Goal: Task Accomplishment & Management: Manage account settings

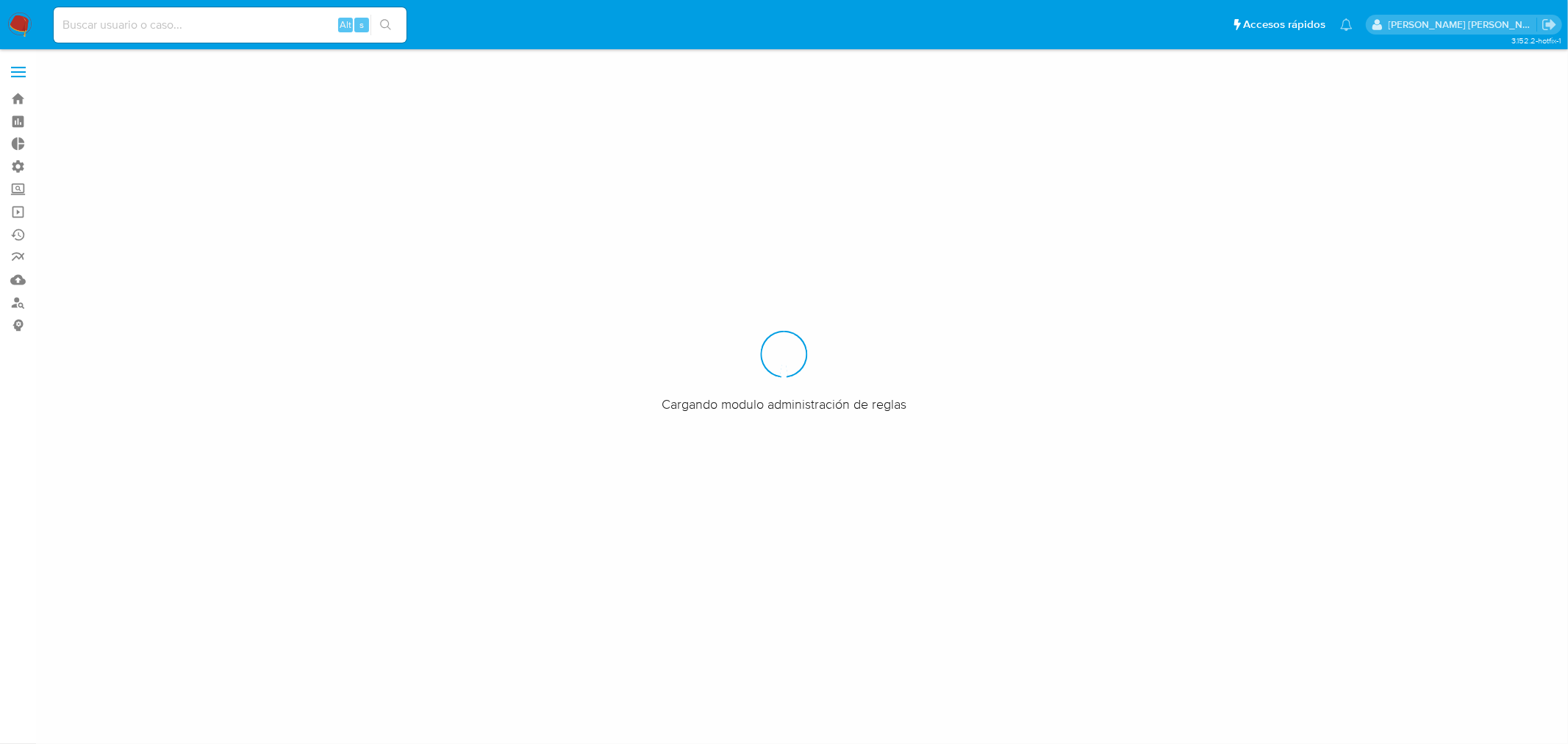
click at [113, 33] on div "Alt s" at bounding box center [230, 25] width 353 height 35
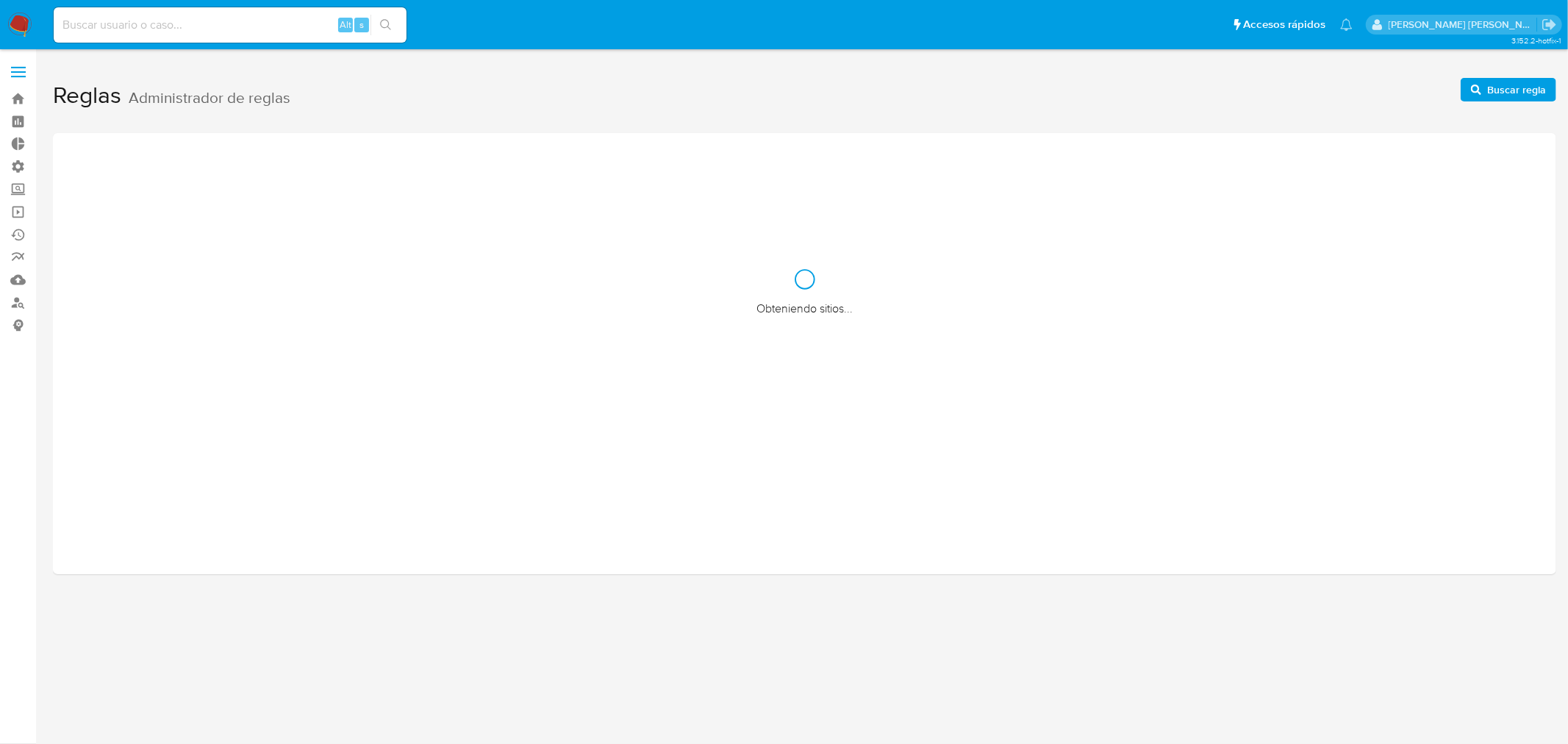
click at [113, 33] on input at bounding box center [230, 25] width 353 height 19
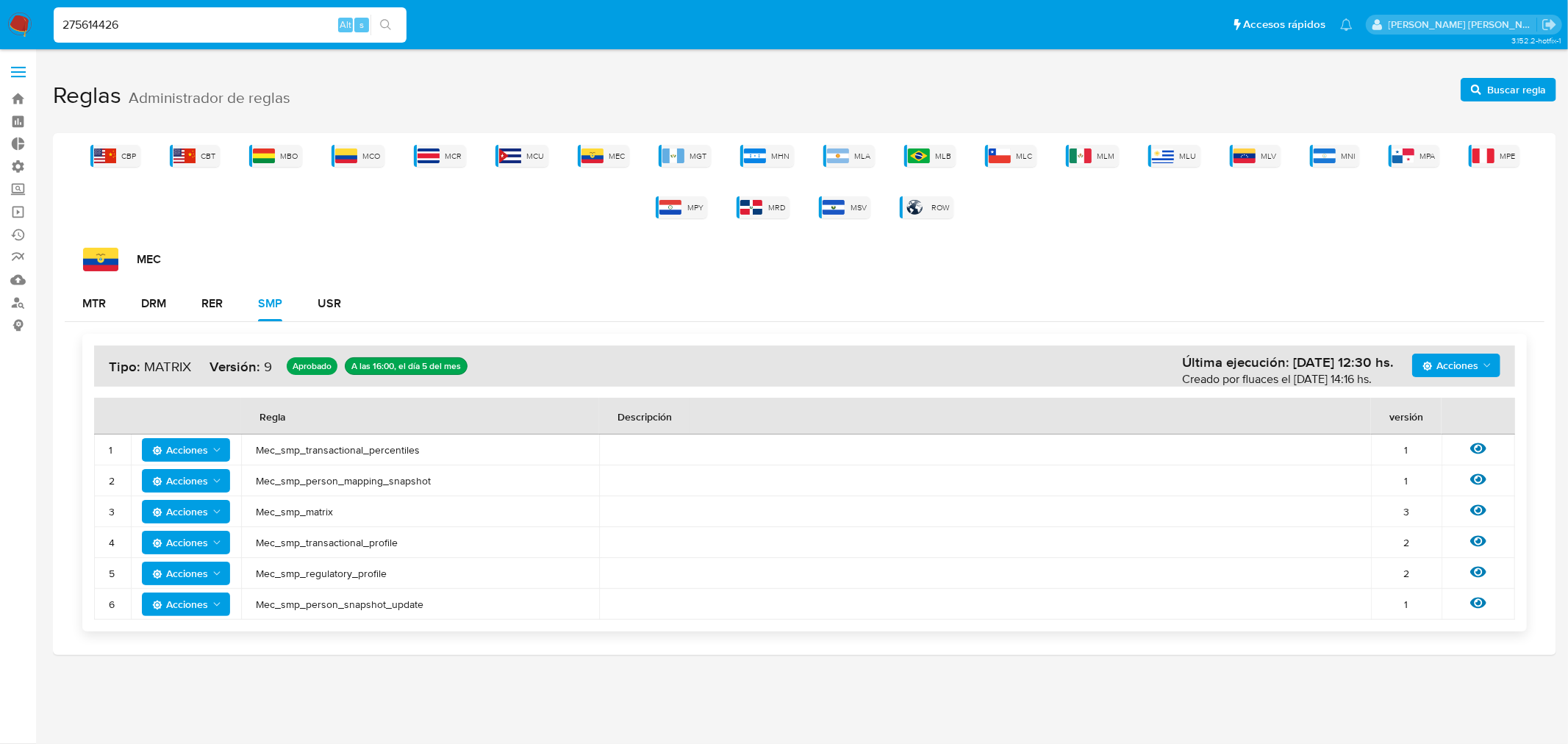
type input "275614426"
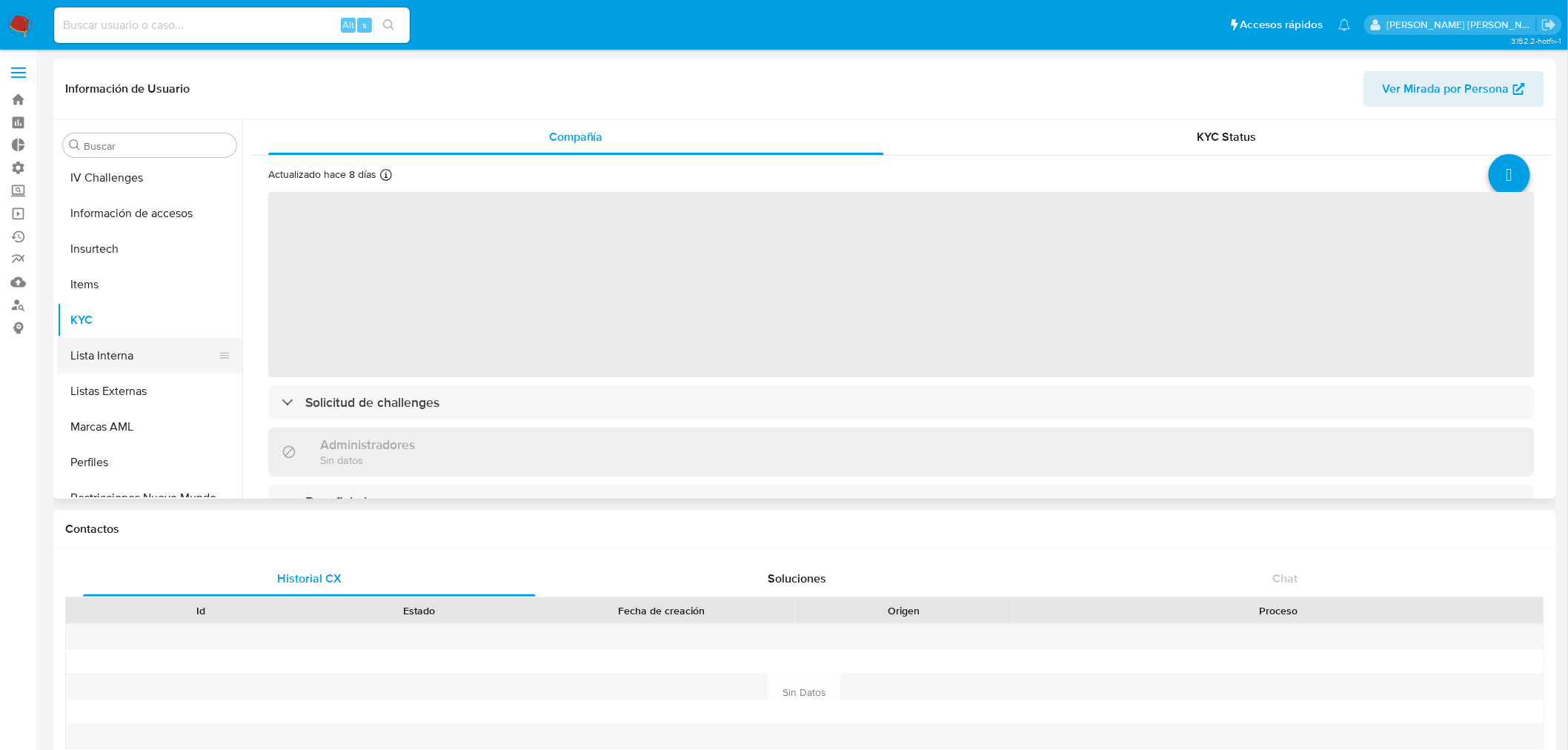
scroll to position [543, 0]
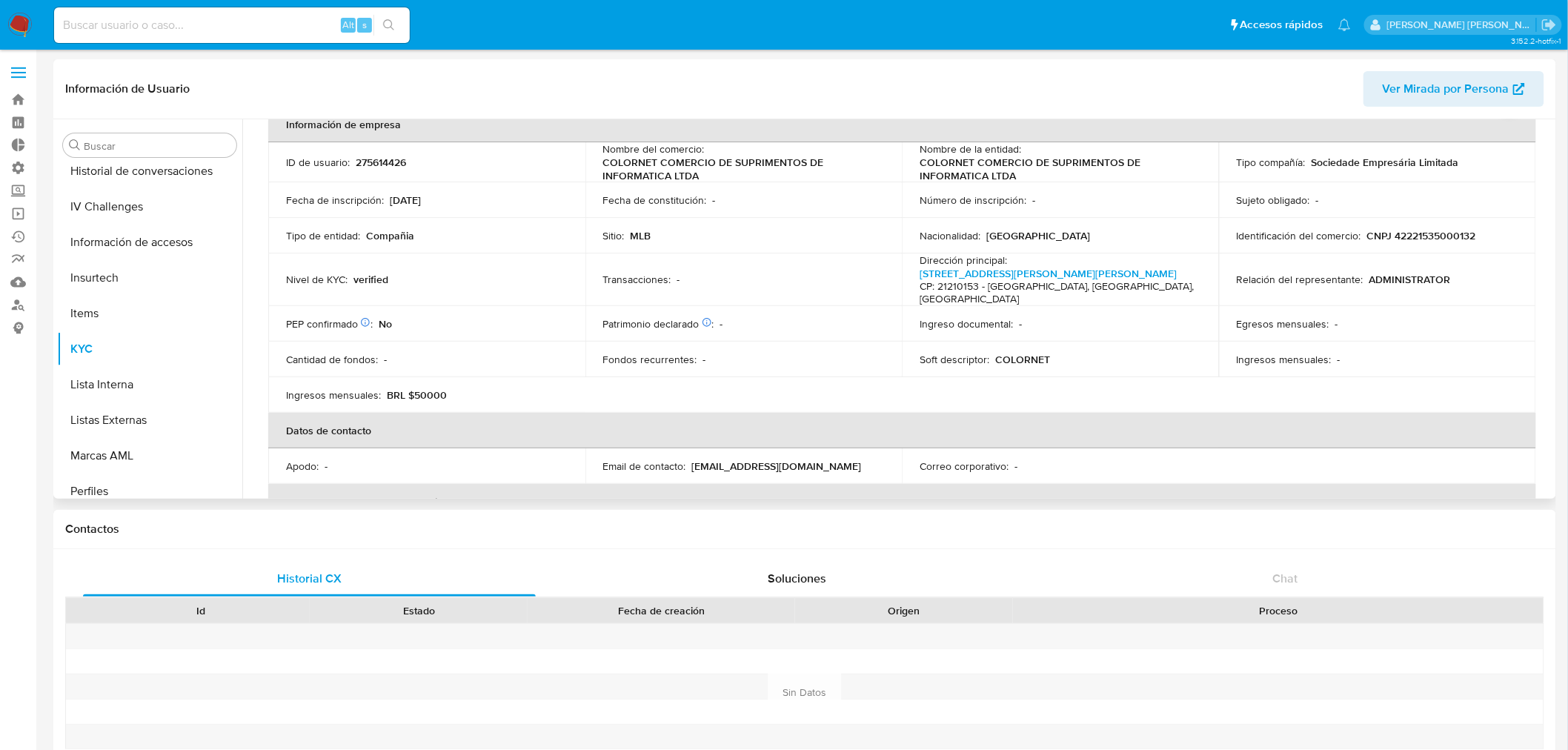
select select "10"
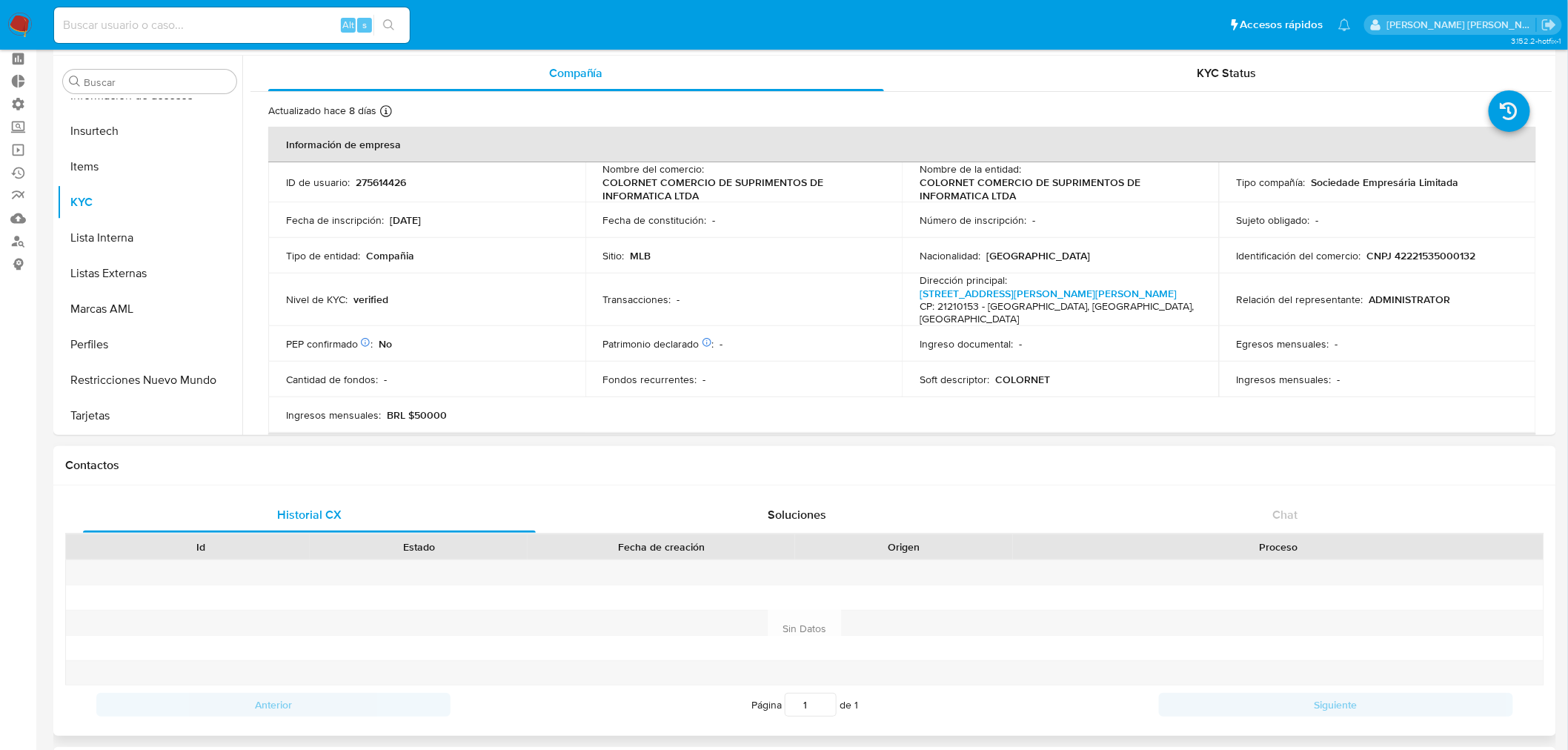
scroll to position [165, 0]
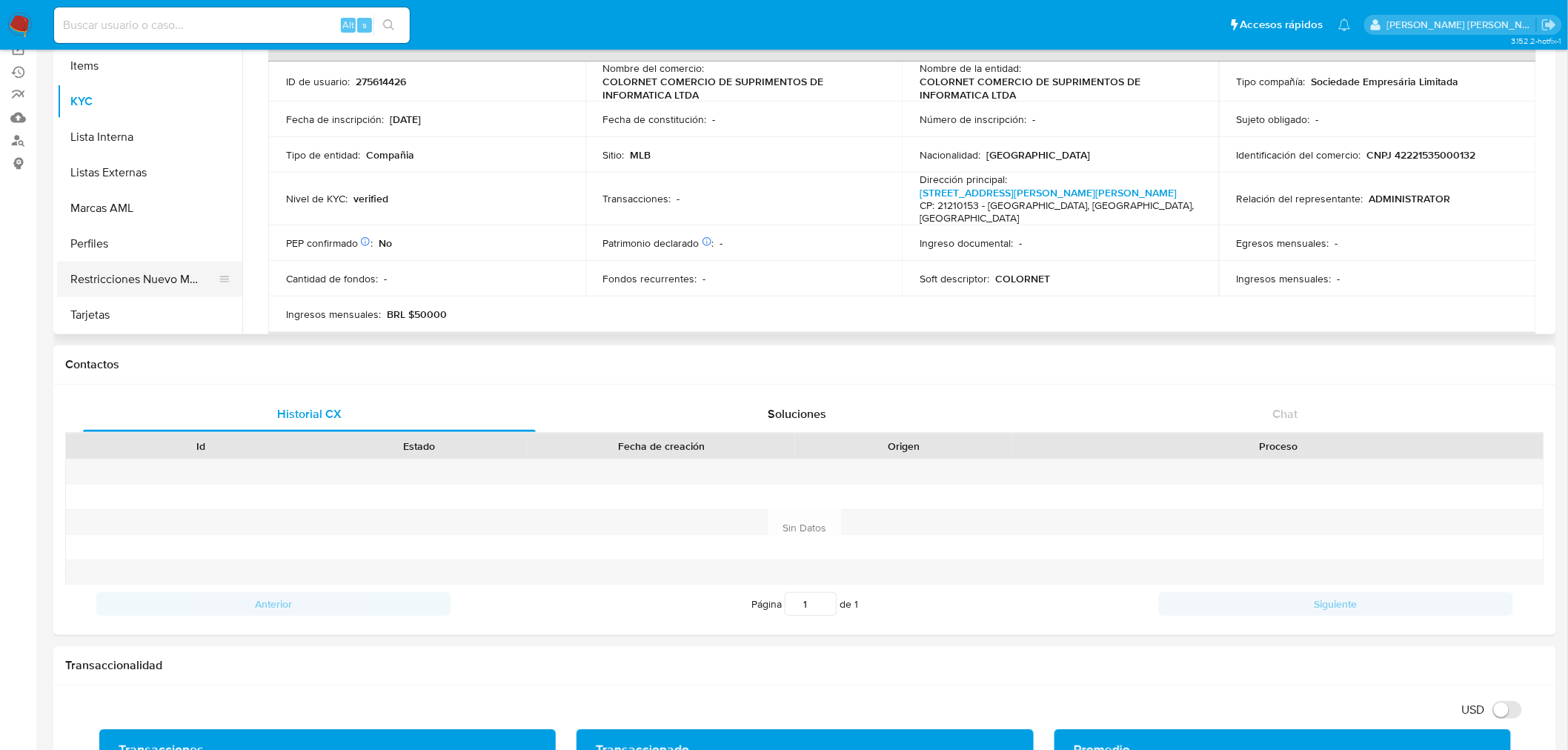
click at [146, 282] on button "Restricciones Nuevo Mundo" at bounding box center [144, 279] width 174 height 35
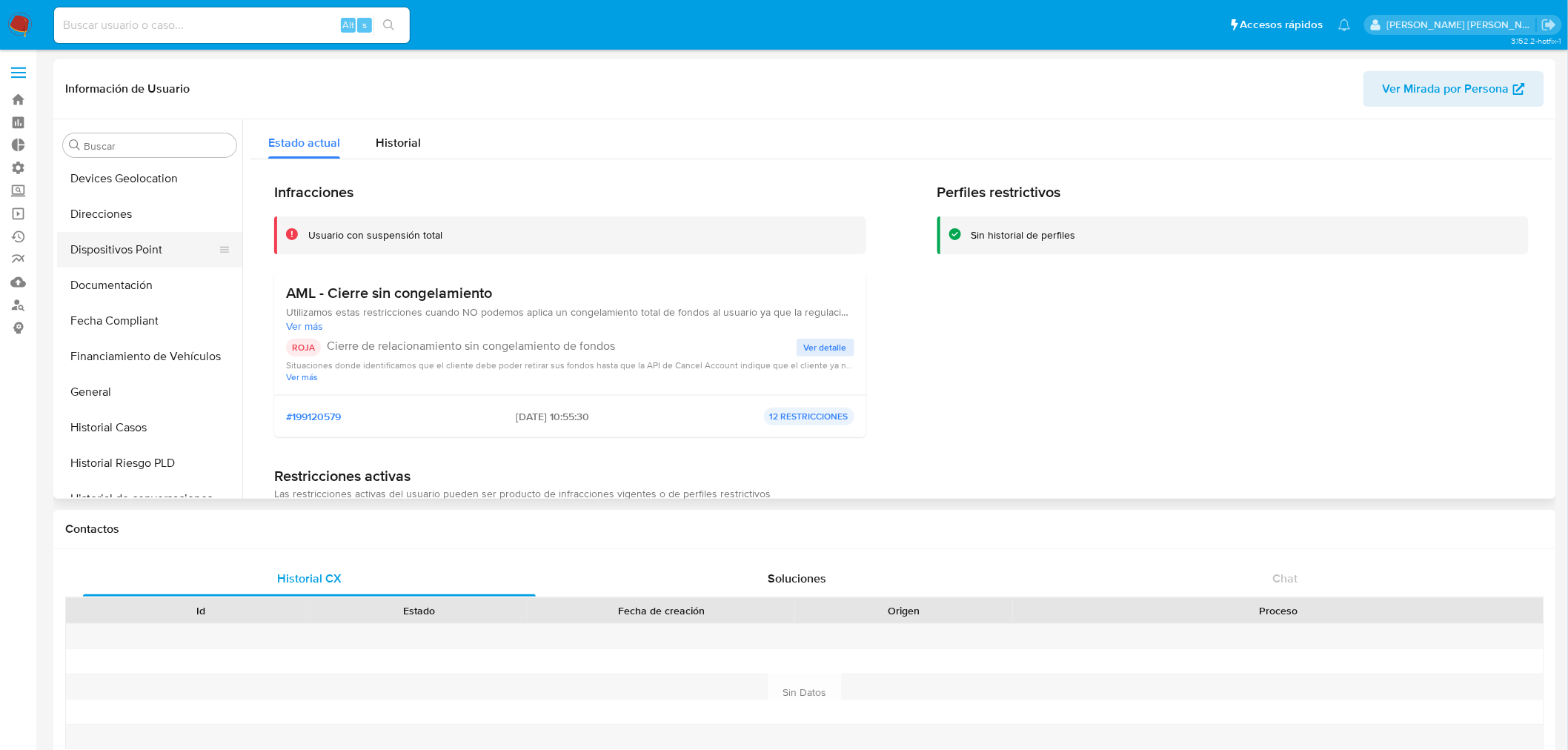
scroll to position [215, 0]
click at [26, 166] on label "Administración" at bounding box center [88, 168] width 176 height 23
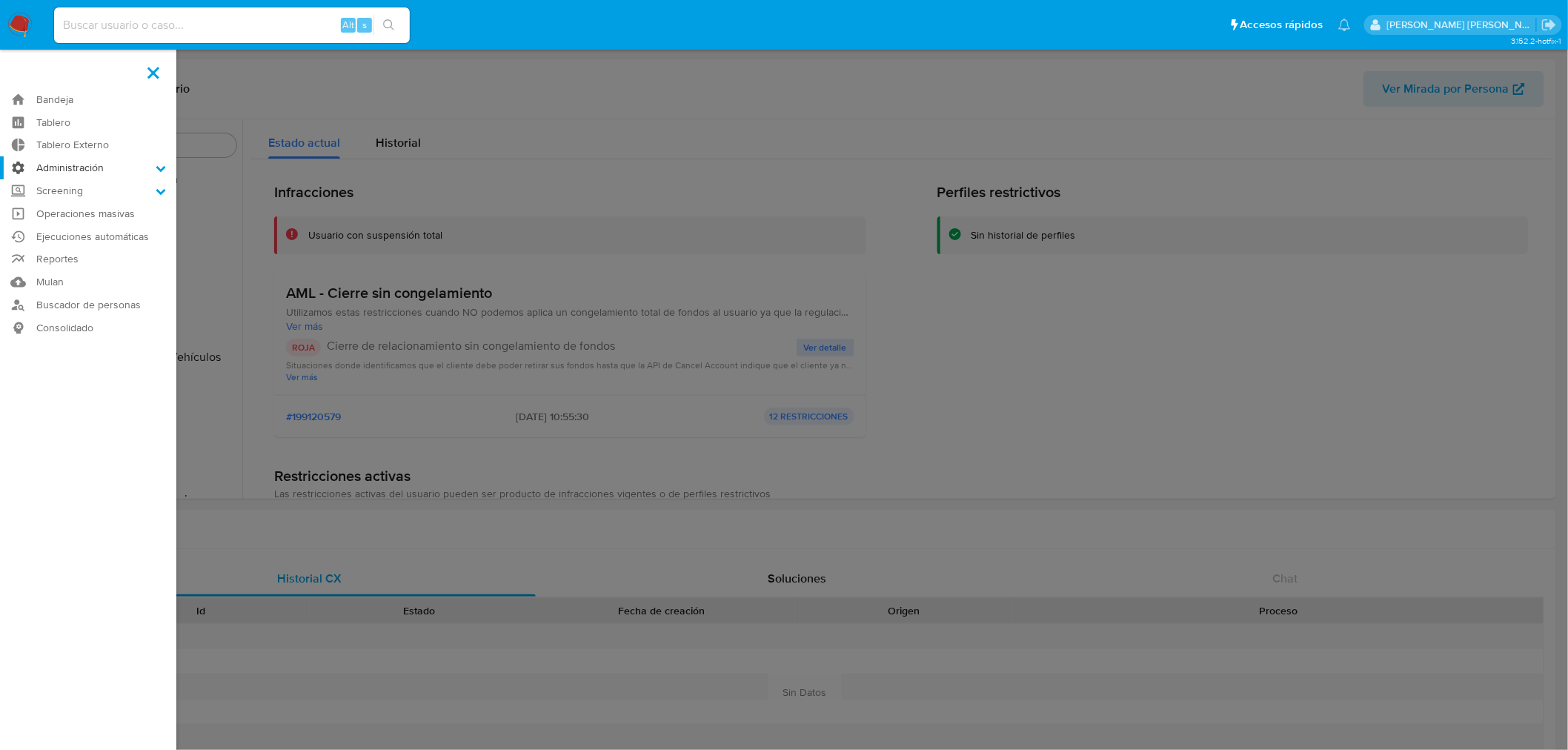
click at [0, 0] on input "Administración" at bounding box center [0, 0] width 0 height 0
click at [70, 193] on link "Reglas" at bounding box center [88, 188] width 176 height 19
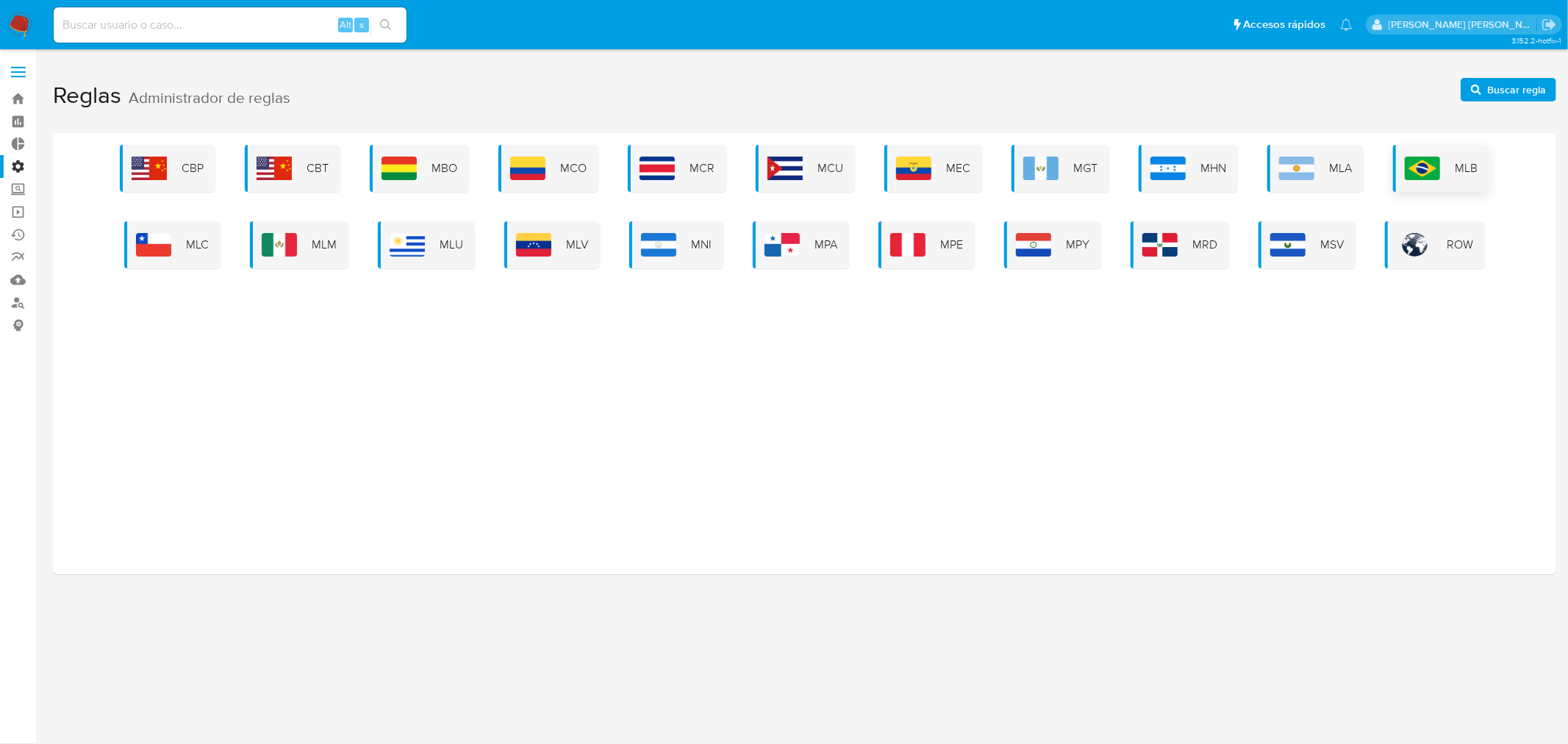
click at [1426, 167] on img at bounding box center [1423, 168] width 35 height 24
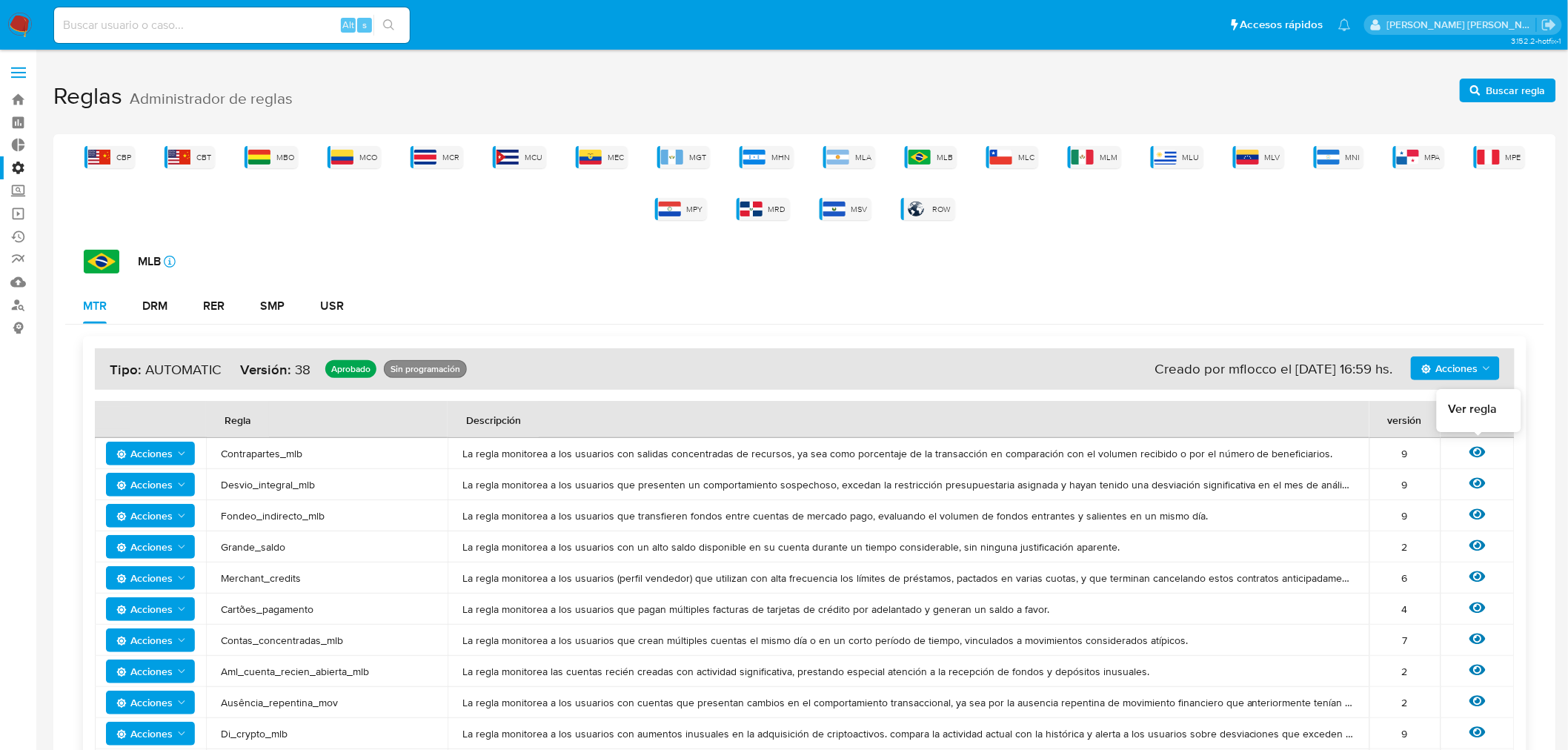
click at [1483, 452] on icon at bounding box center [1478, 452] width 16 height 12
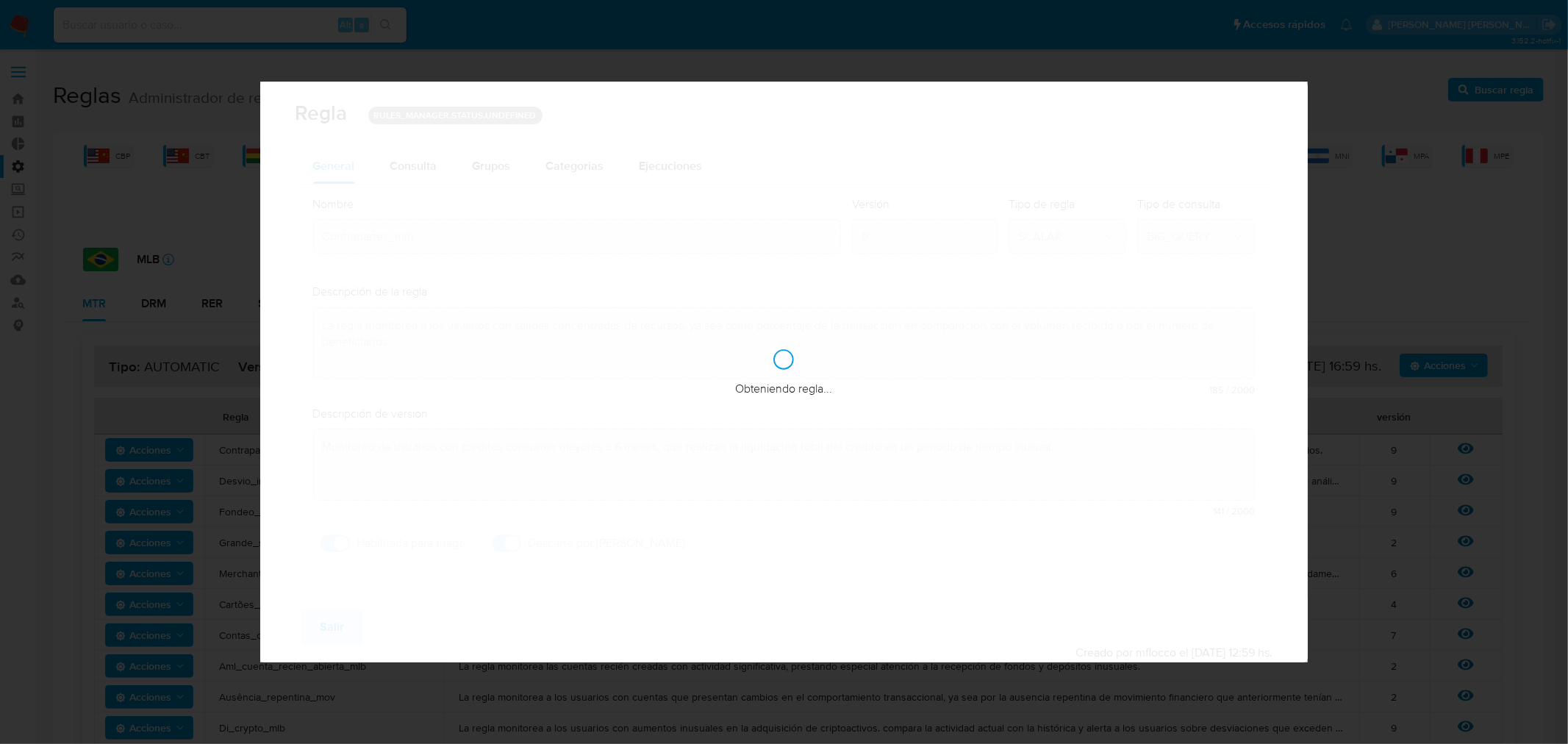
checkbox input "true"
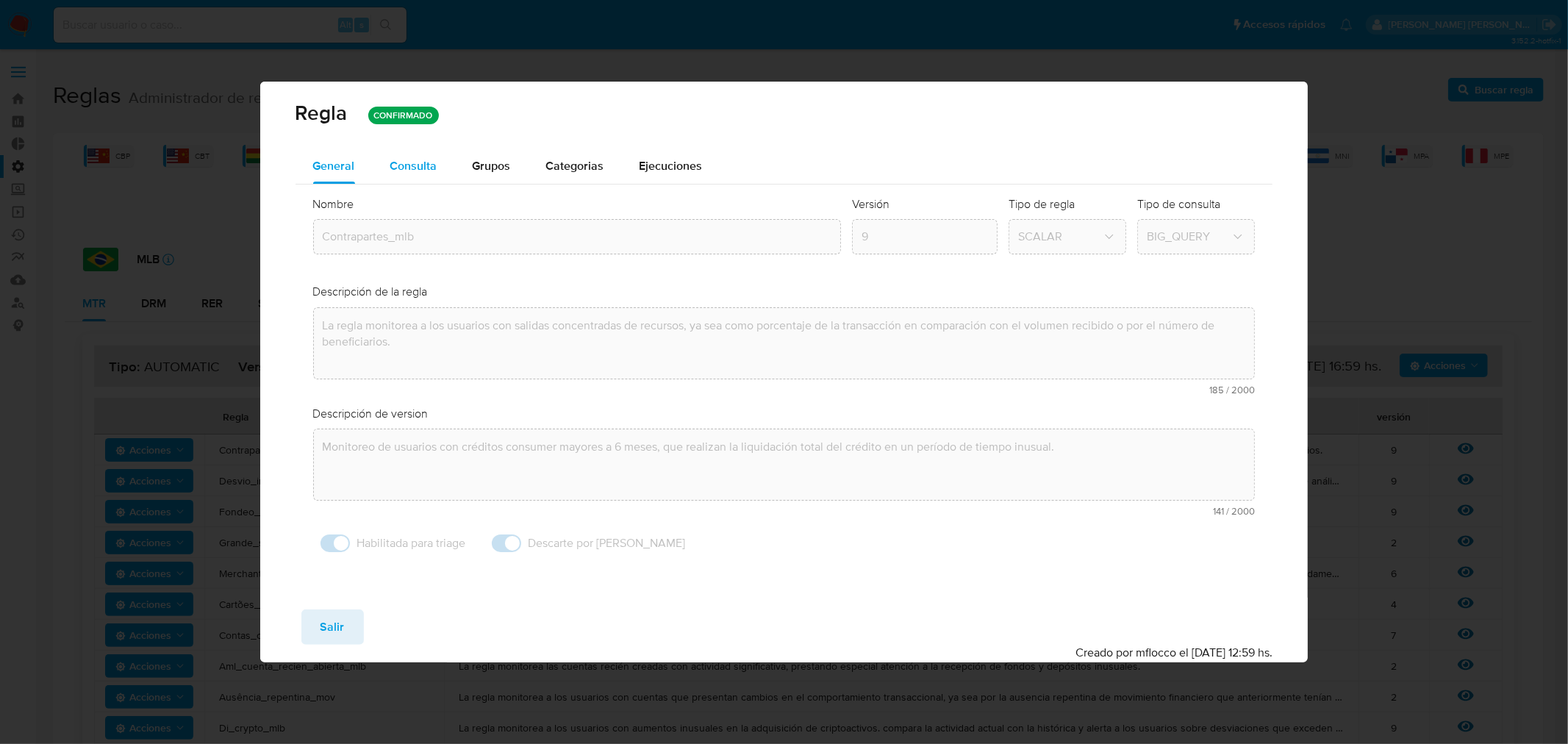
click at [406, 158] on span "Consulta" at bounding box center [414, 165] width 47 height 17
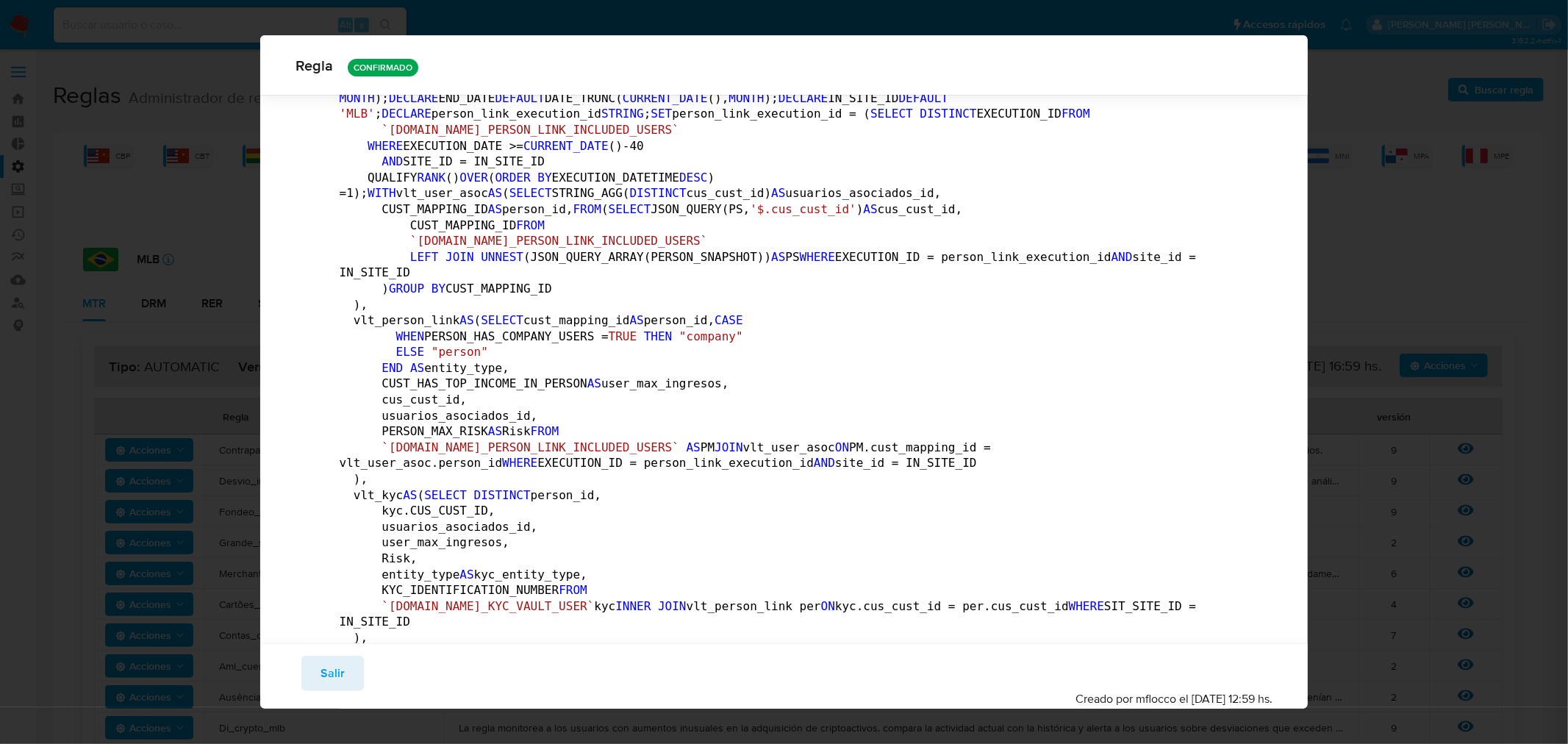
scroll to position [156, 0]
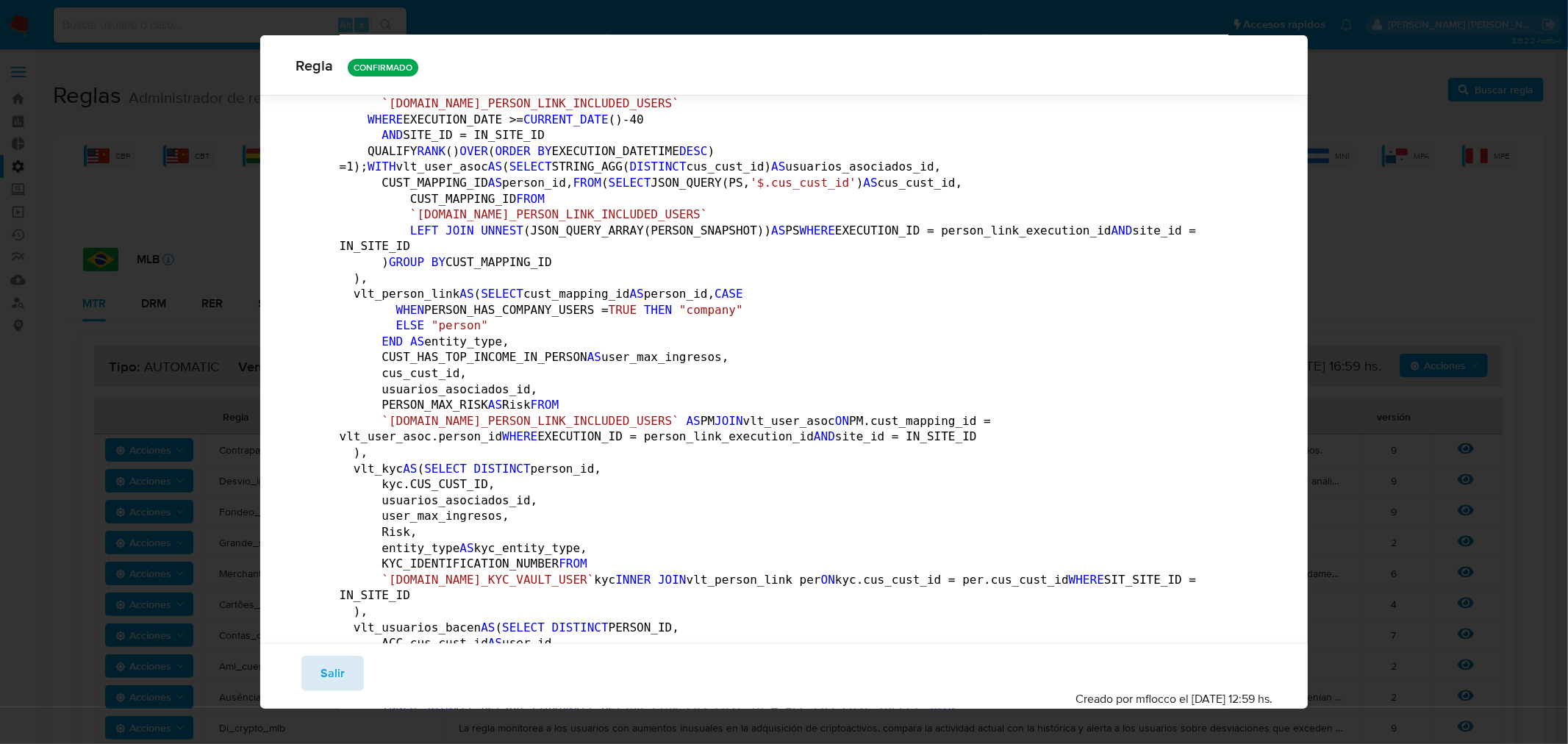
click at [326, 670] on span "Salir" at bounding box center [333, 673] width 25 height 33
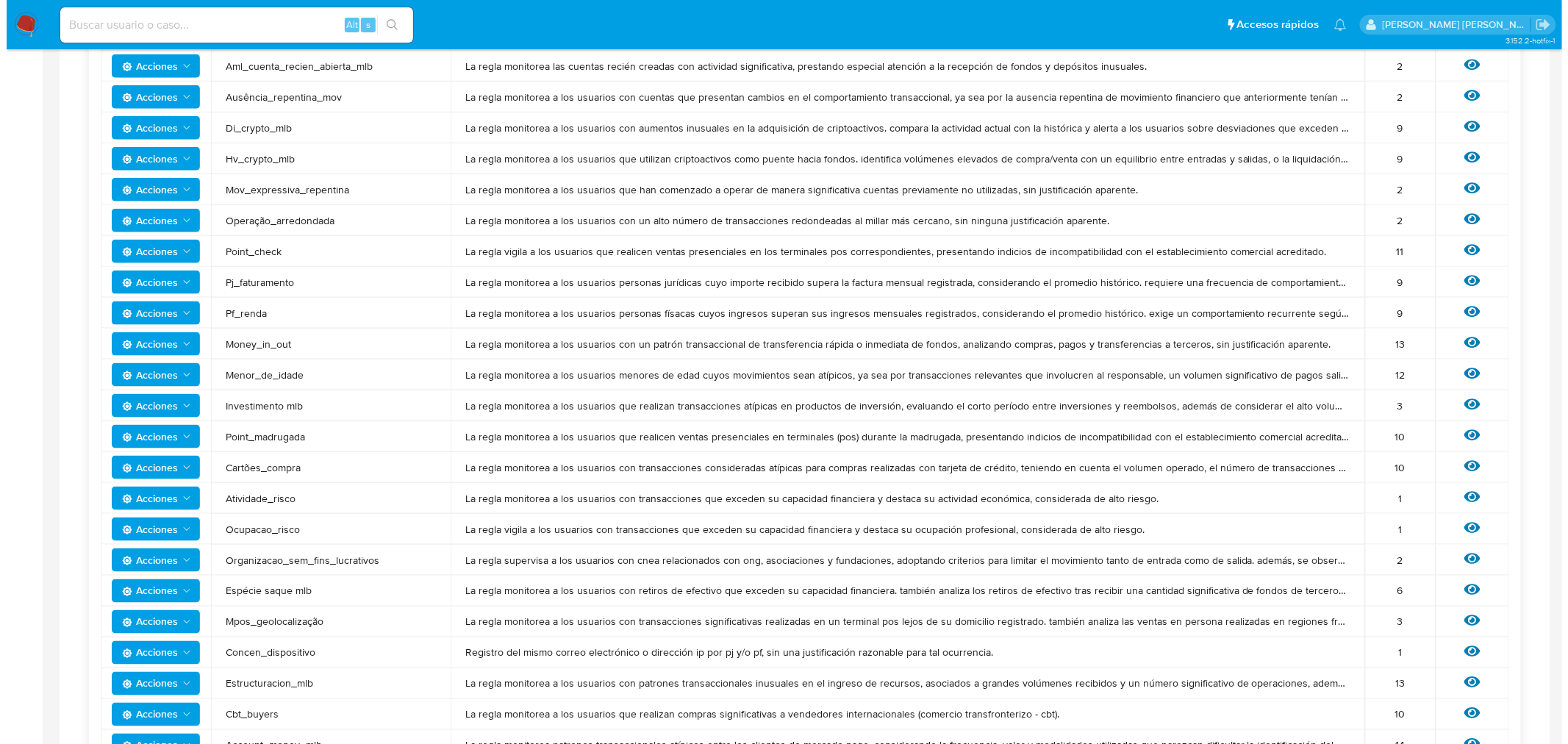
scroll to position [571, 0]
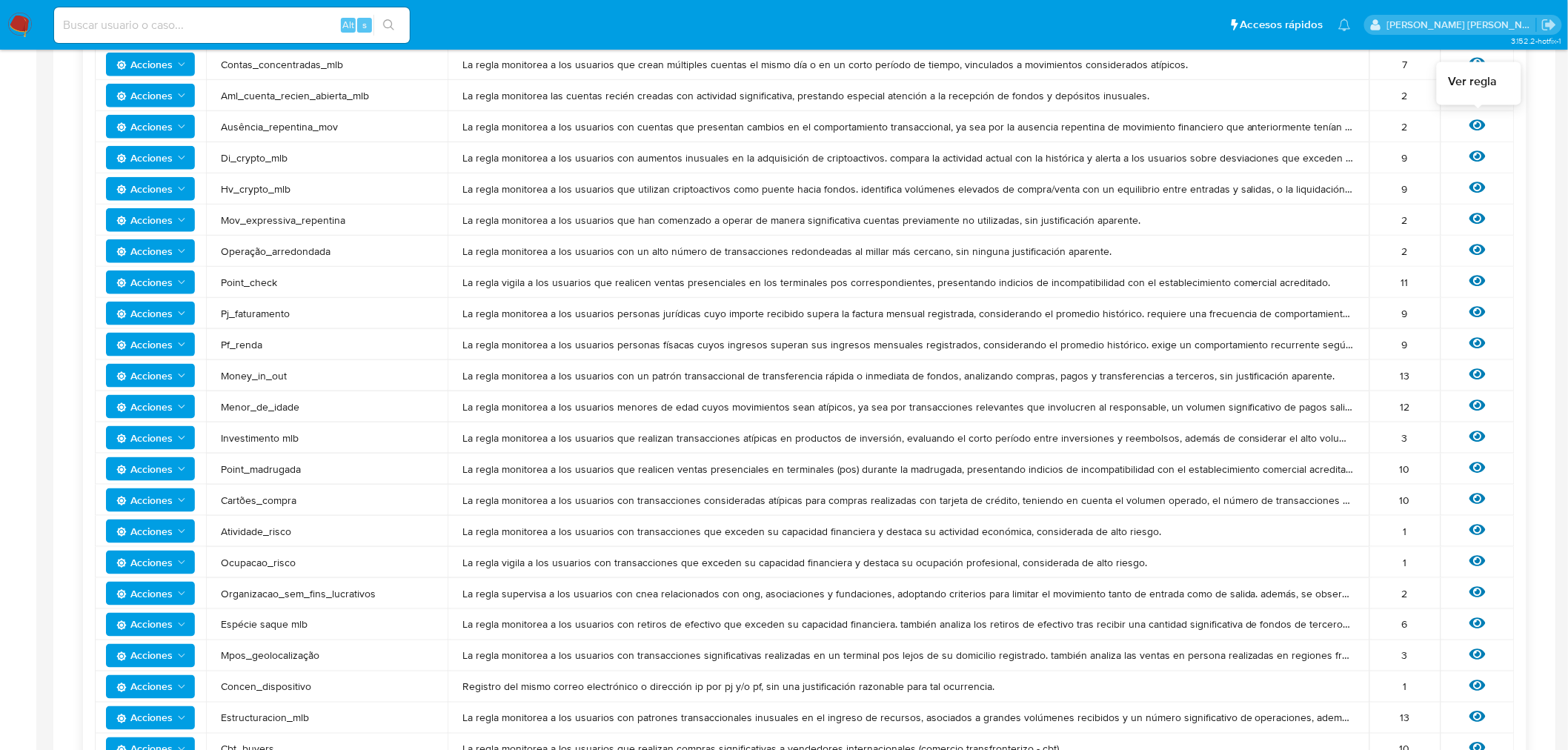
click at [1477, 129] on icon at bounding box center [1478, 125] width 16 height 16
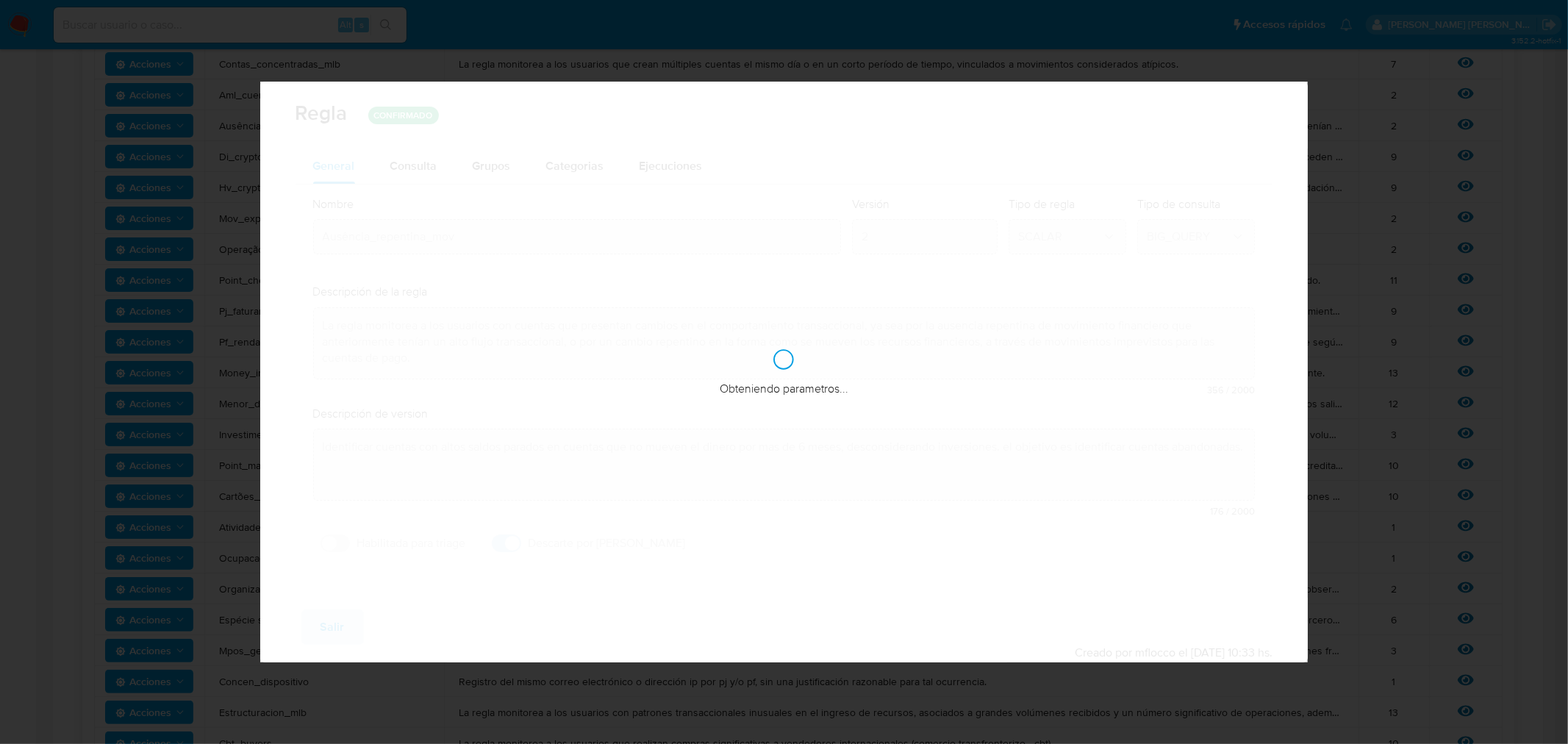
checkbox input "false"
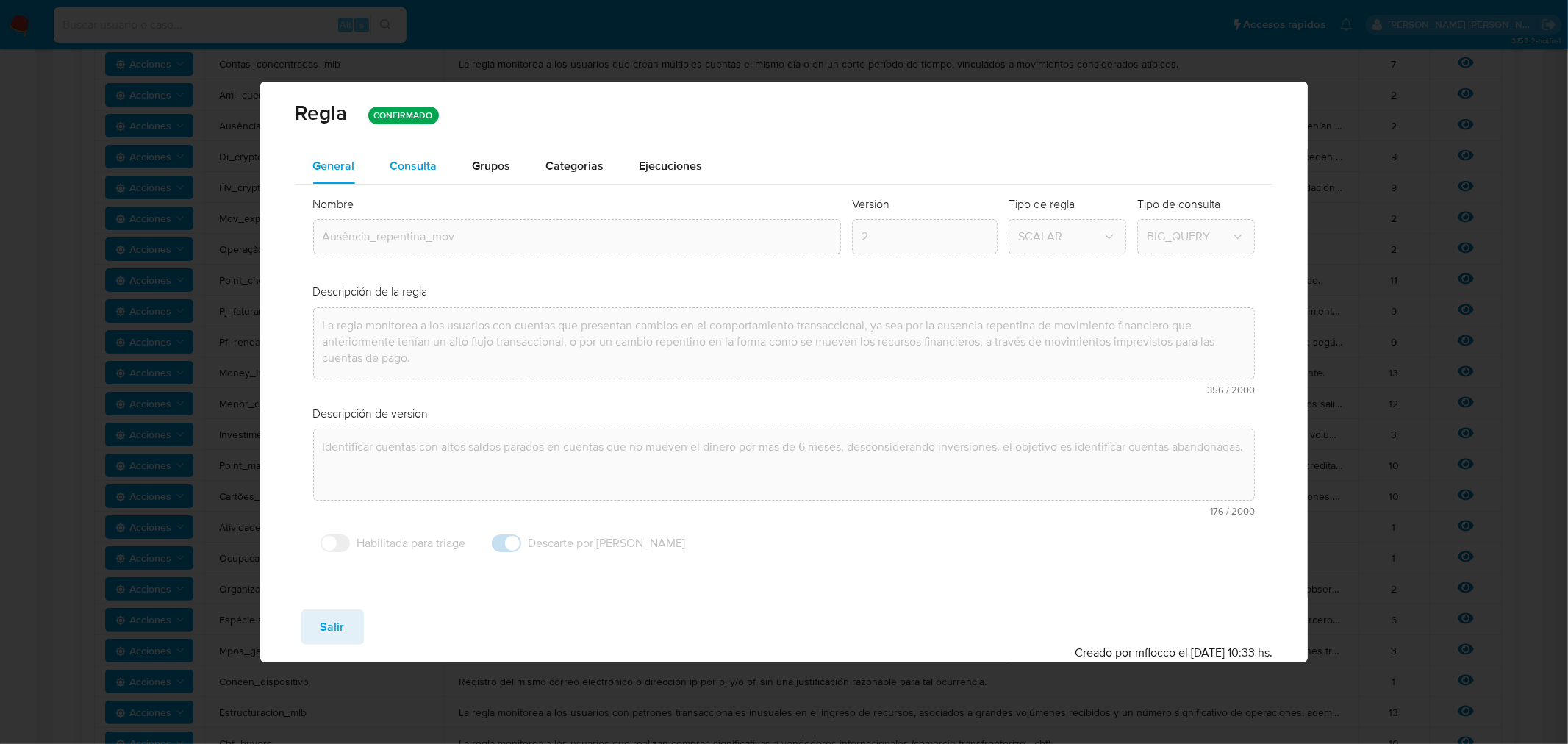
click at [411, 170] on span "Consulta" at bounding box center [414, 165] width 47 height 17
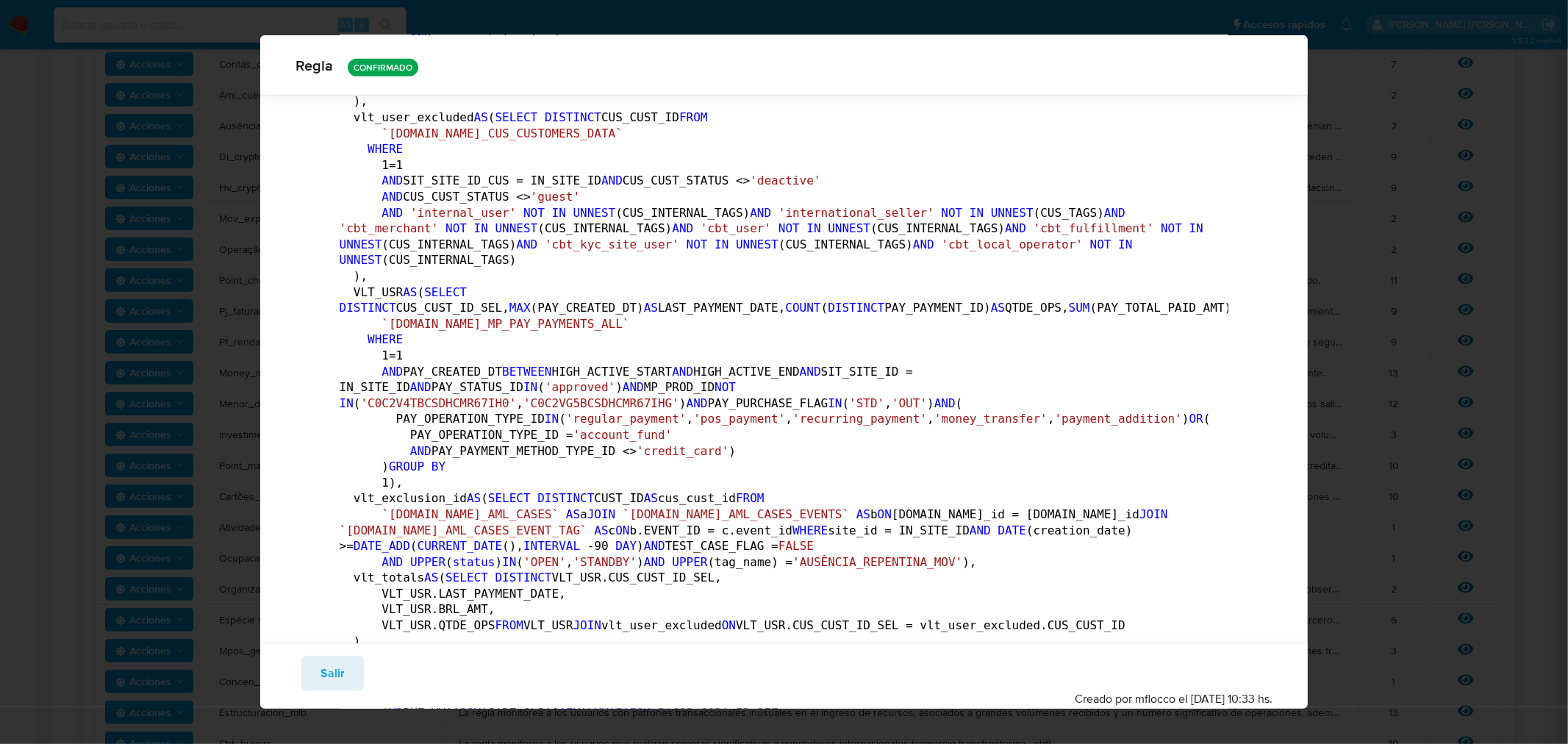
scroll to position [892, 0]
